Goal: Information Seeking & Learning: Check status

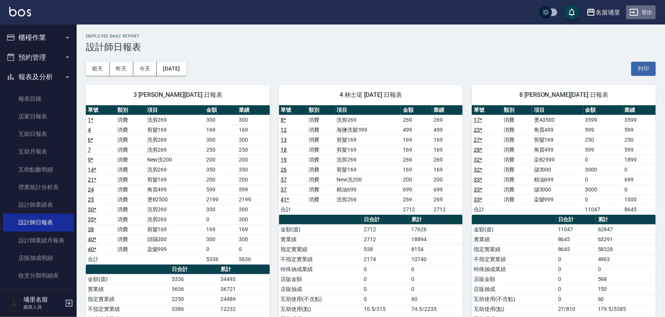
click at [645, 6] on button "登出" at bounding box center [641, 12] width 30 height 14
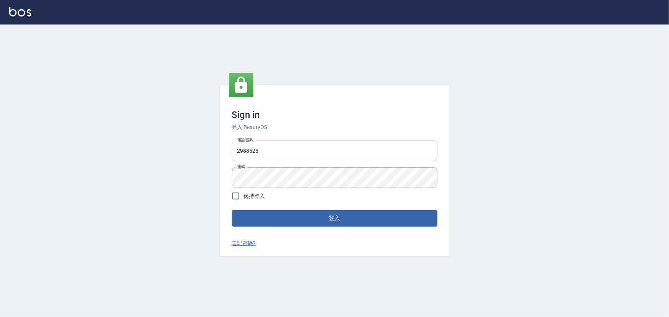
click at [283, 152] on input "2988528" at bounding box center [334, 151] width 205 height 21
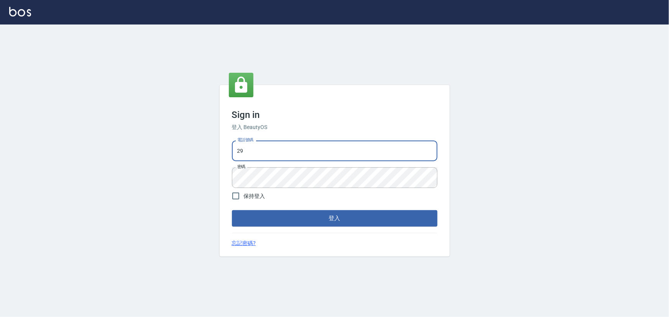
type input "2"
type input "2306457"
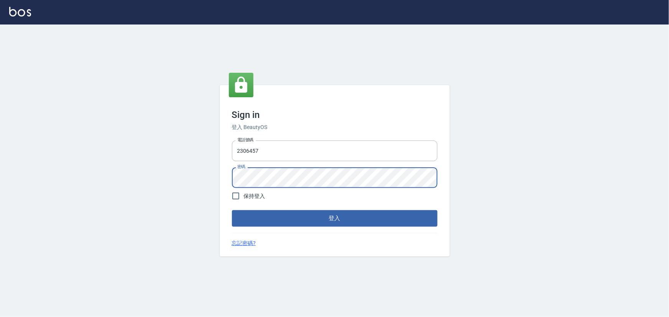
click at [179, 185] on div "Sign in 登入 BeautyOS 電話號碼 [PHONE_NUMBER] 電話號碼 密碼 密碼 保持登入 登入 忘記密碼?" at bounding box center [334, 171] width 669 height 293
click at [232, 210] on button "登入" at bounding box center [334, 218] width 205 height 16
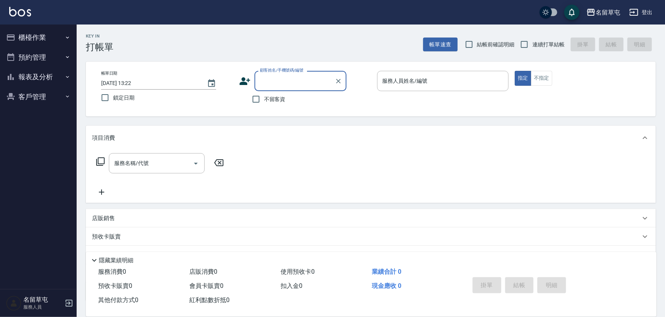
click at [39, 79] on button "報表及分析" at bounding box center [38, 77] width 70 height 20
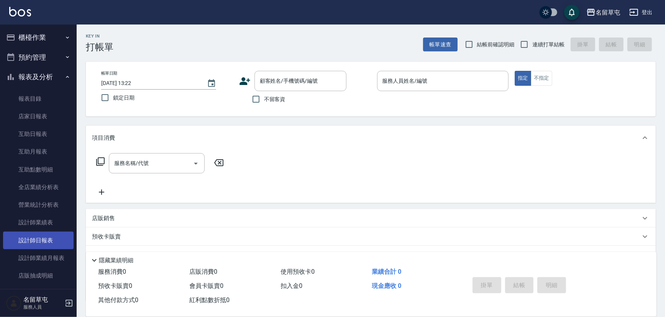
click at [51, 241] on link "設計師日報表" at bounding box center [38, 241] width 70 height 18
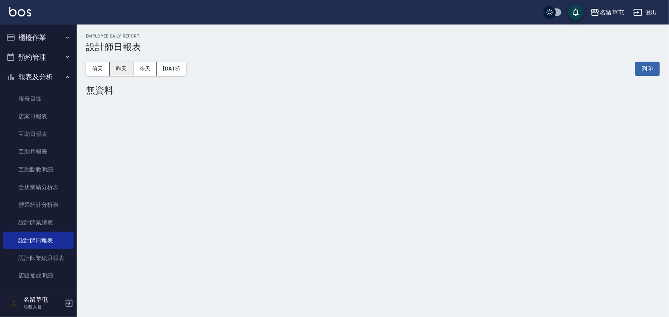
click at [125, 71] on button "昨天" at bounding box center [122, 69] width 24 height 14
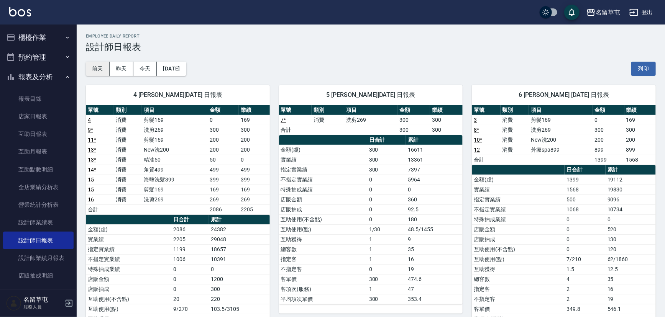
click at [99, 71] on button "前天" at bounding box center [98, 69] width 24 height 14
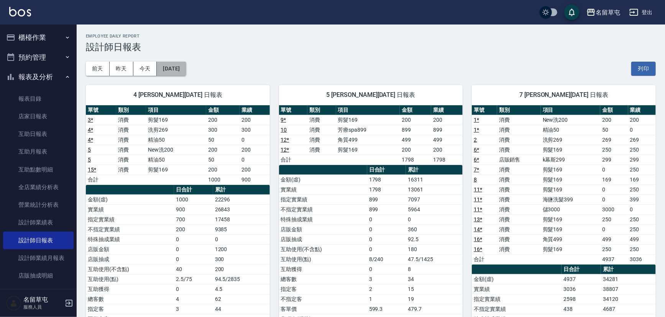
click at [174, 74] on button "[DATE]" at bounding box center [171, 69] width 29 height 14
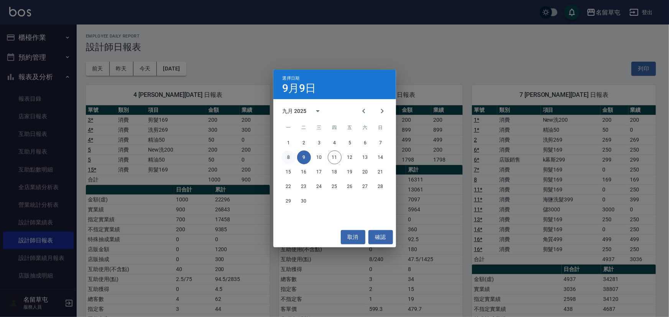
click at [288, 157] on button "8" at bounding box center [289, 158] width 14 height 14
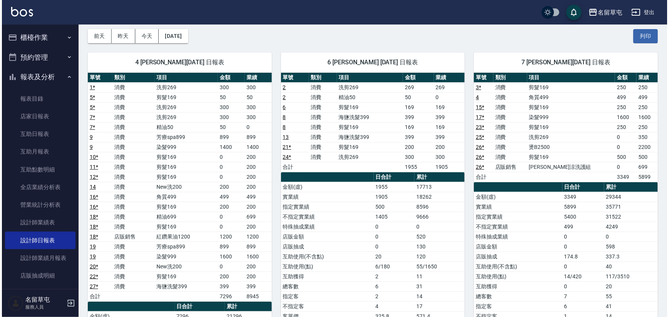
scroll to position [31, 0]
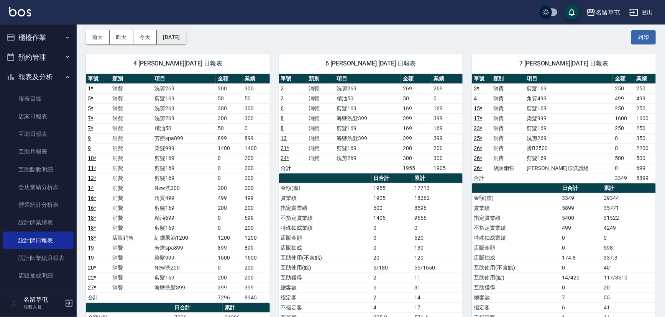
click at [186, 41] on button "[DATE]" at bounding box center [171, 37] width 29 height 14
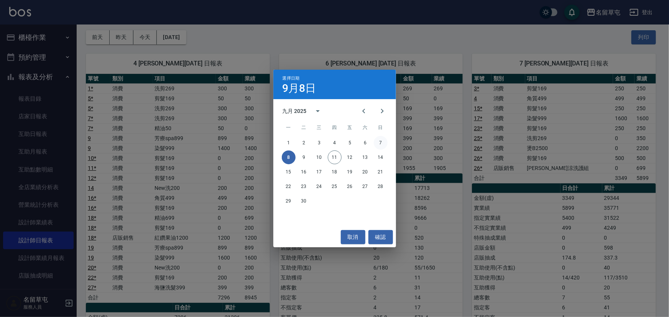
click at [375, 142] on button "7" at bounding box center [381, 143] width 14 height 14
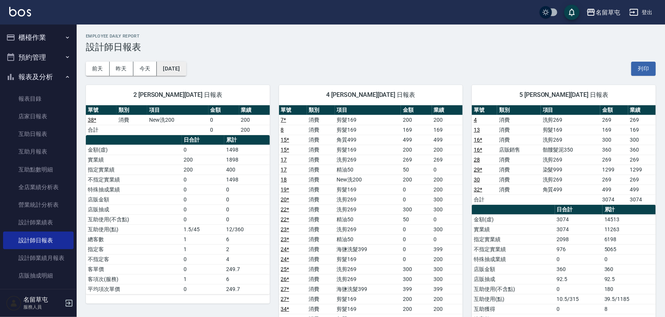
click at [186, 66] on button "[DATE]" at bounding box center [171, 69] width 29 height 14
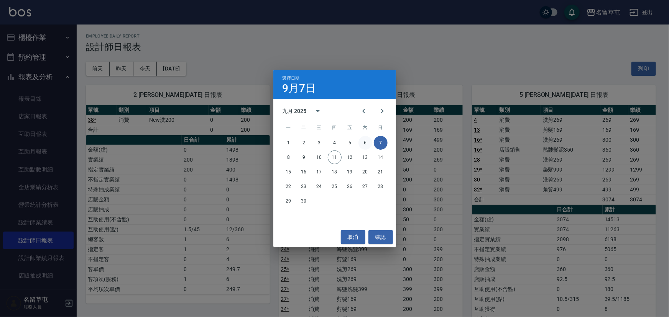
click at [366, 143] on button "6" at bounding box center [365, 143] width 14 height 14
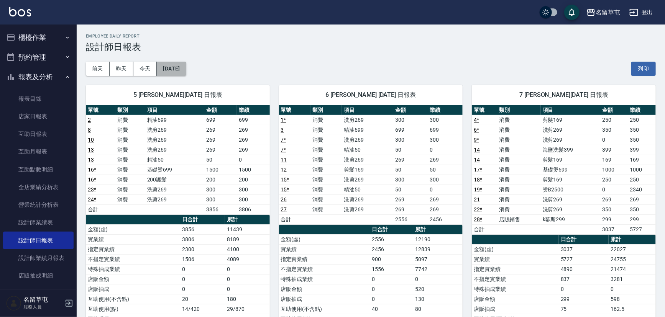
click at [186, 62] on button "[DATE]" at bounding box center [171, 69] width 29 height 14
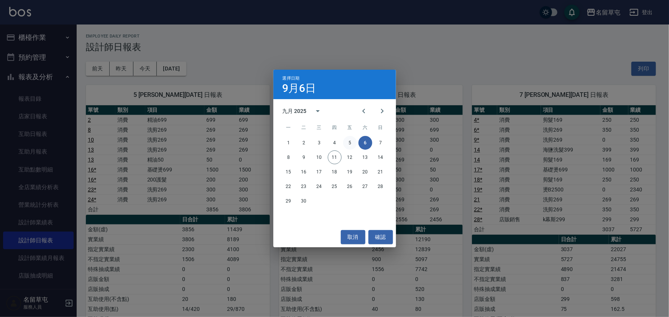
click at [352, 143] on button "5" at bounding box center [350, 143] width 14 height 14
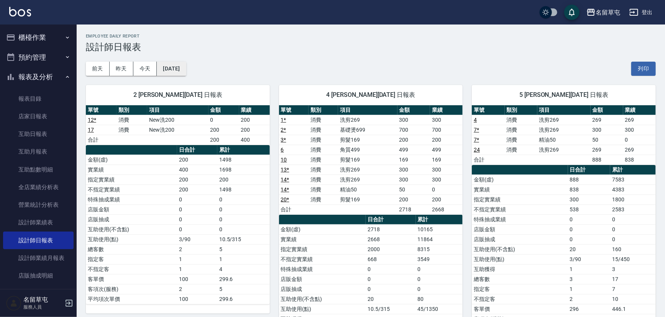
click at [182, 72] on button "[DATE]" at bounding box center [171, 69] width 29 height 14
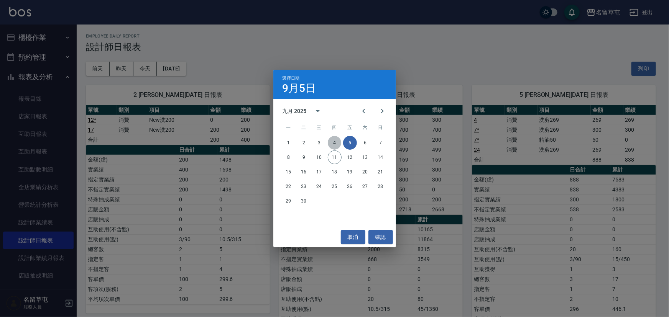
click at [332, 143] on button "4" at bounding box center [335, 143] width 14 height 14
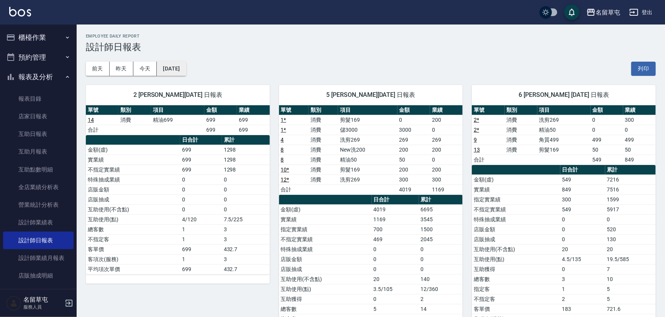
click at [176, 62] on button "[DATE]" at bounding box center [171, 69] width 29 height 14
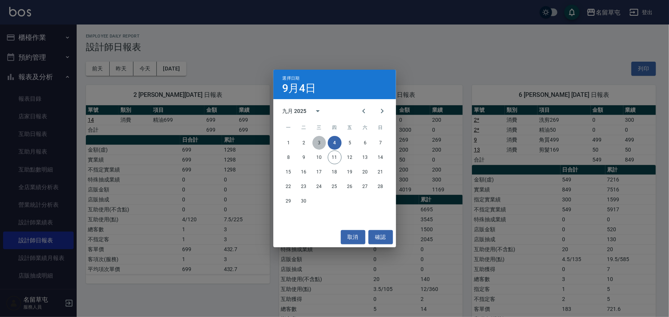
click at [322, 144] on button "3" at bounding box center [319, 143] width 14 height 14
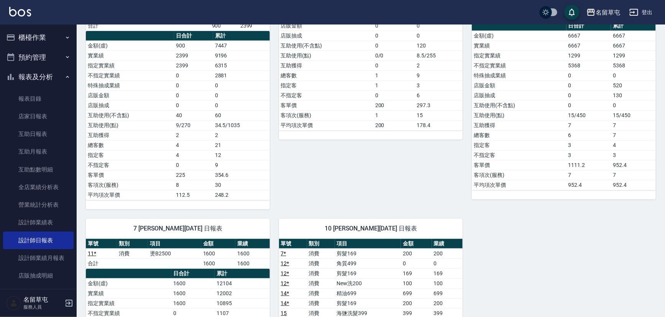
scroll to position [34, 0]
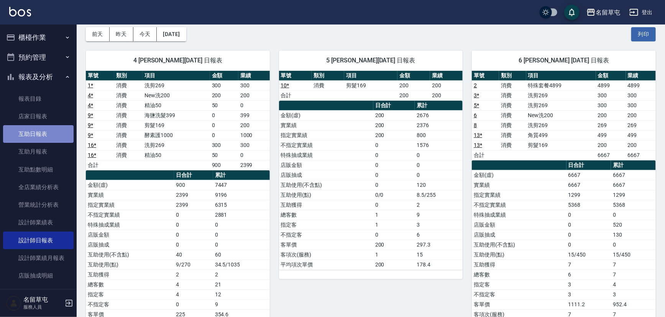
click at [43, 138] on link "互助日報表" at bounding box center [38, 134] width 70 height 18
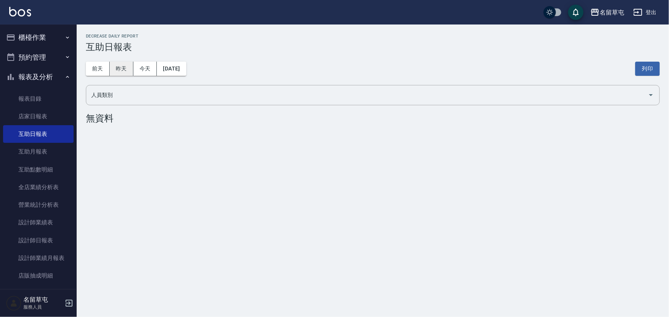
click at [120, 70] on button "昨天" at bounding box center [122, 69] width 24 height 14
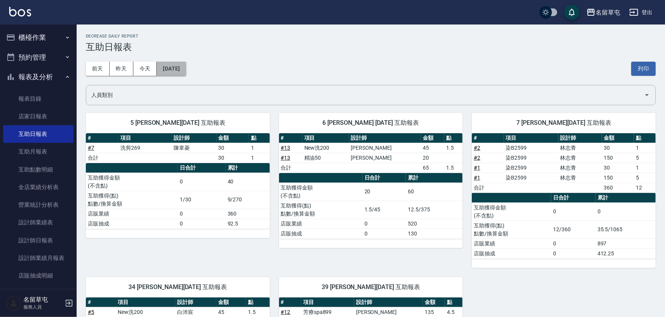
click at [180, 66] on button "[DATE]" at bounding box center [171, 69] width 29 height 14
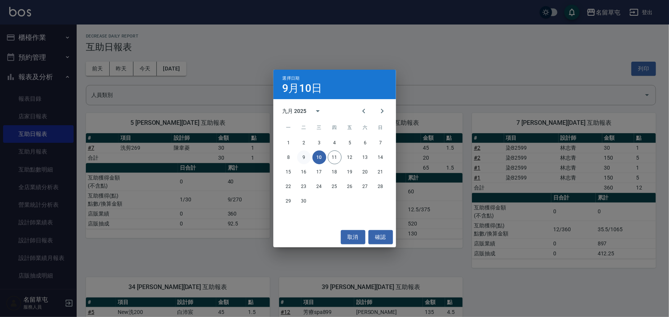
click at [302, 157] on button "9" at bounding box center [304, 158] width 14 height 14
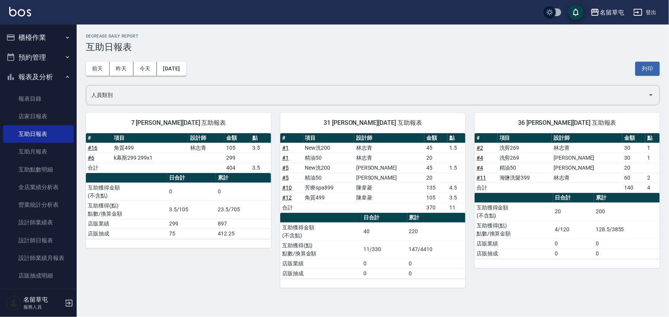
click at [647, 11] on button "登出" at bounding box center [645, 12] width 30 height 14
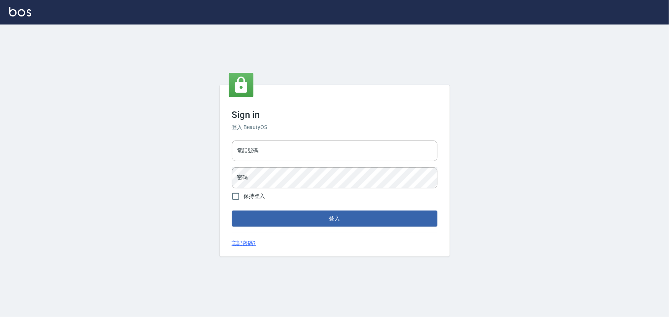
type input "2988528"
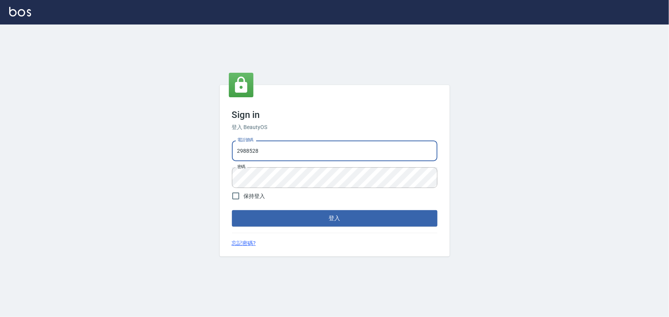
drag, startPoint x: 261, startPoint y: 153, endPoint x: 139, endPoint y: 157, distance: 121.5
click at [142, 157] on div "Sign in 登入 BeautyOS 電話號碼 2988528 電話號碼 密碼 密碼 保持登入 登入 忘記密碼?" at bounding box center [334, 171] width 669 height 293
click at [341, 215] on button "登入" at bounding box center [334, 218] width 205 height 16
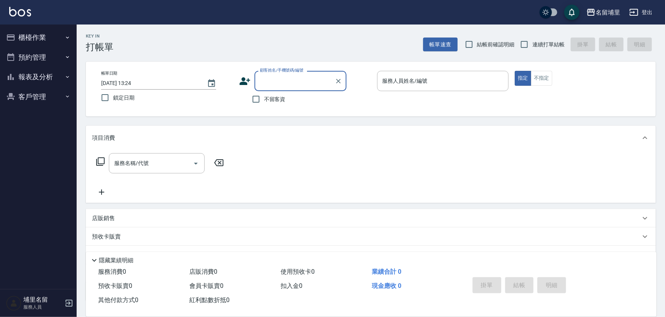
click at [34, 75] on button "報表及分析" at bounding box center [38, 77] width 70 height 20
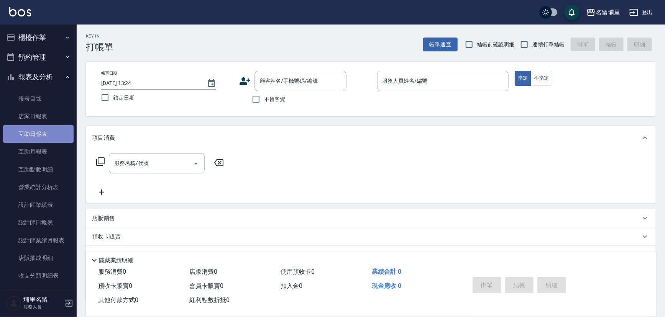
click at [43, 141] on link "互助日報表" at bounding box center [38, 134] width 70 height 18
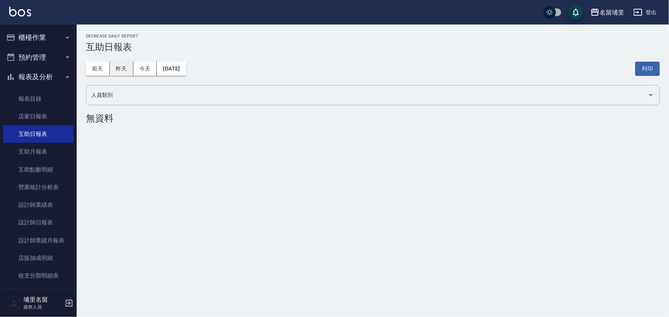
click at [128, 74] on button "昨天" at bounding box center [122, 69] width 24 height 14
